Goal: Task Accomplishment & Management: Use online tool/utility

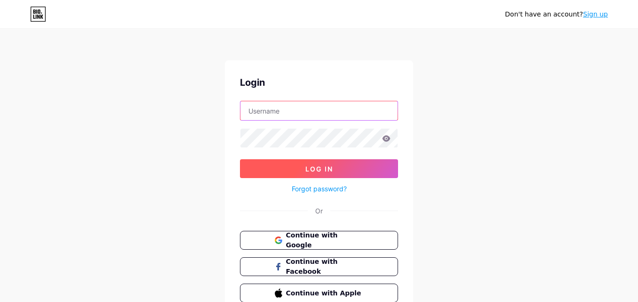
type input "[EMAIL_ADDRESS][DOMAIN_NAME]"
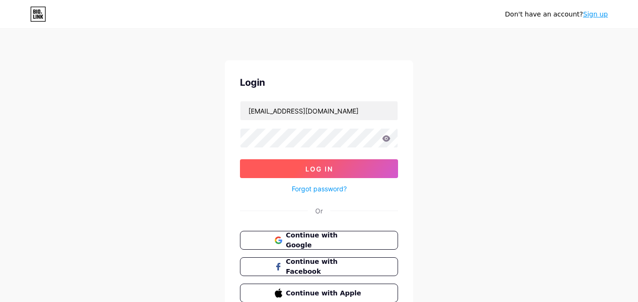
click at [333, 166] on button "Log In" at bounding box center [319, 168] width 158 height 19
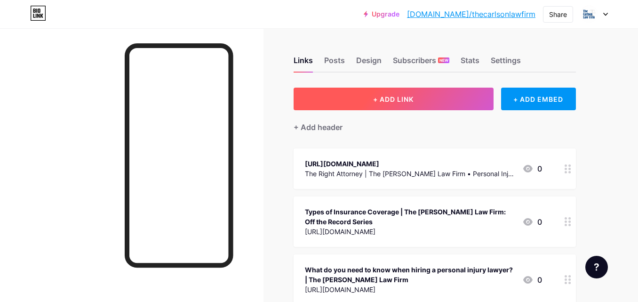
click at [407, 98] on span "+ ADD LINK" at bounding box center [393, 99] width 40 height 8
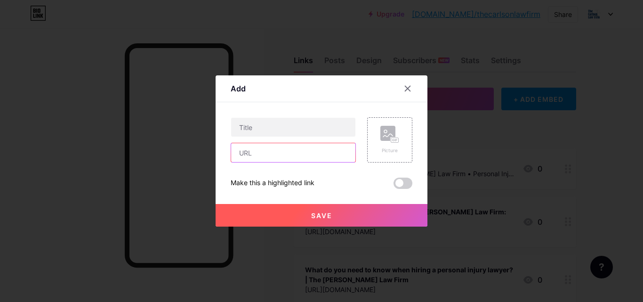
click at [279, 146] on input "text" at bounding box center [293, 152] width 124 height 19
paste input "https://medium.com/@thecarlsonlawfirm488/what-should-you-know-before-hiring-a-p…"
type input "https://medium.com/@thecarlsonlawfirm488/what-should-you-know-before-hiring-a-p…"
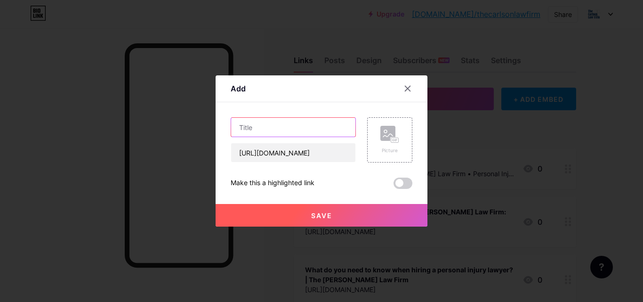
scroll to position [0, 0]
click at [266, 125] on input "text" at bounding box center [293, 127] width 124 height 19
paste input "What Should You Know Before Hiring a Personal Injury Lawyer in Killeen TX?"
type input "What Should You Know Before Hiring a Personal Injury Lawyer in Killeen TX?"
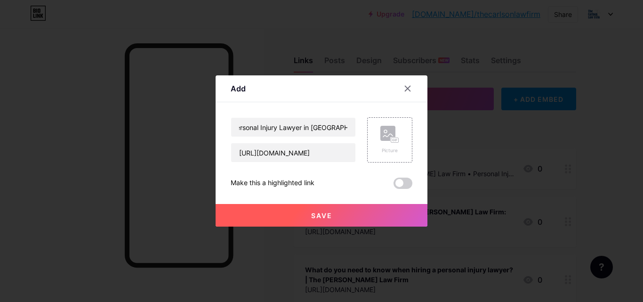
click at [335, 216] on button "Save" at bounding box center [322, 215] width 212 height 23
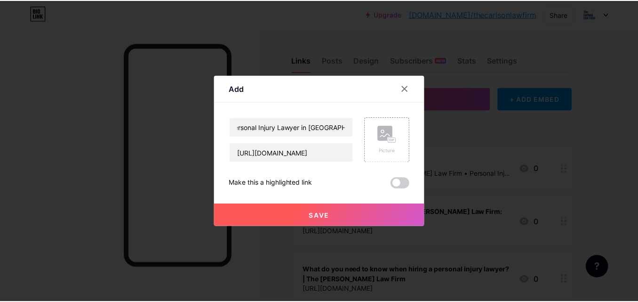
scroll to position [0, 0]
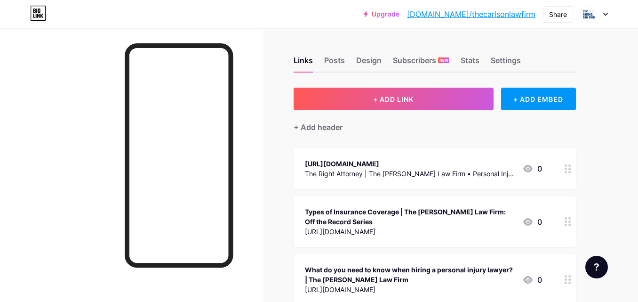
click at [506, 18] on link "[DOMAIN_NAME]/thecarlsonlawfirm" at bounding box center [471, 13] width 129 height 11
